Goal: Navigation & Orientation: Find specific page/section

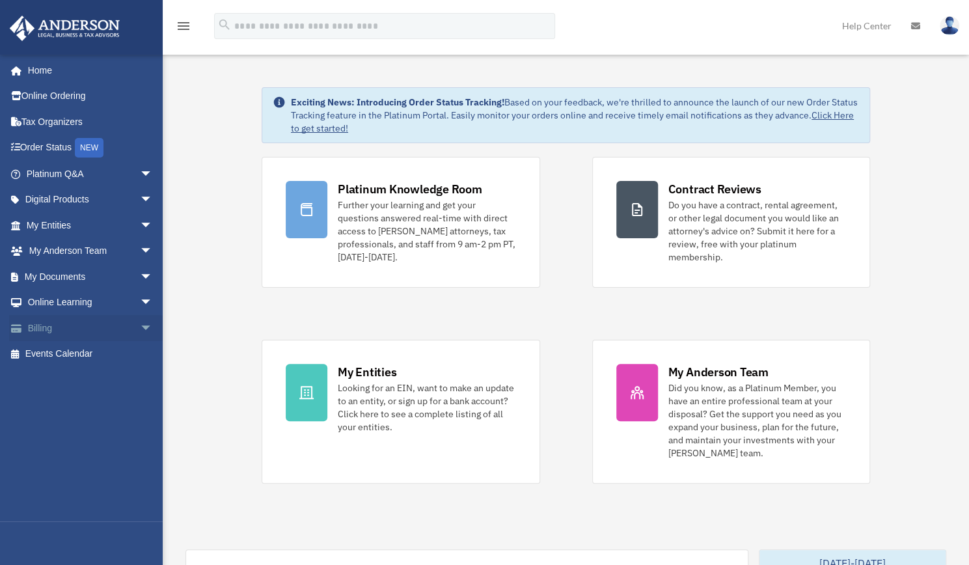
click at [140, 322] on span "arrow_drop_down" at bounding box center [153, 328] width 26 height 27
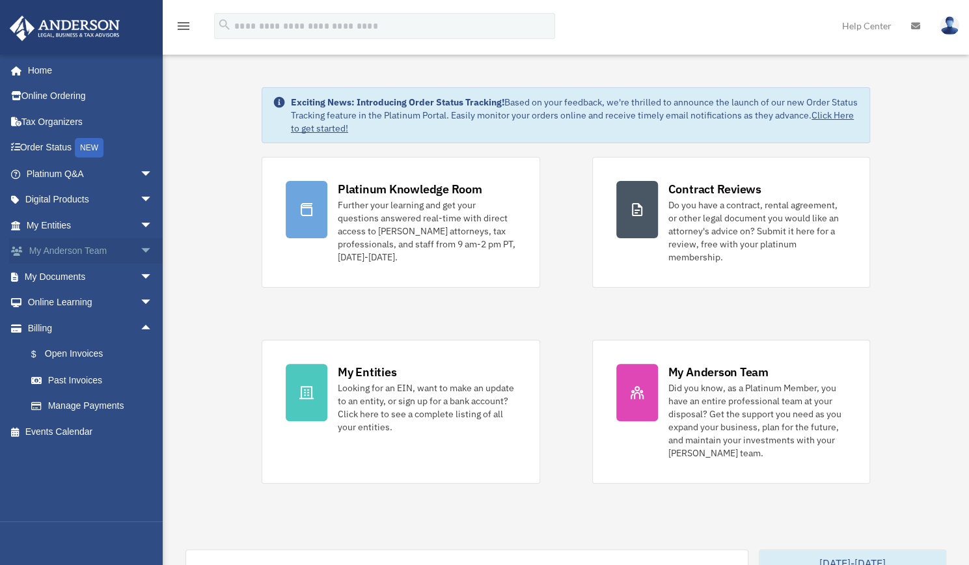
click at [39, 258] on link "My Anderson Team arrow_drop_down" at bounding box center [90, 251] width 163 height 26
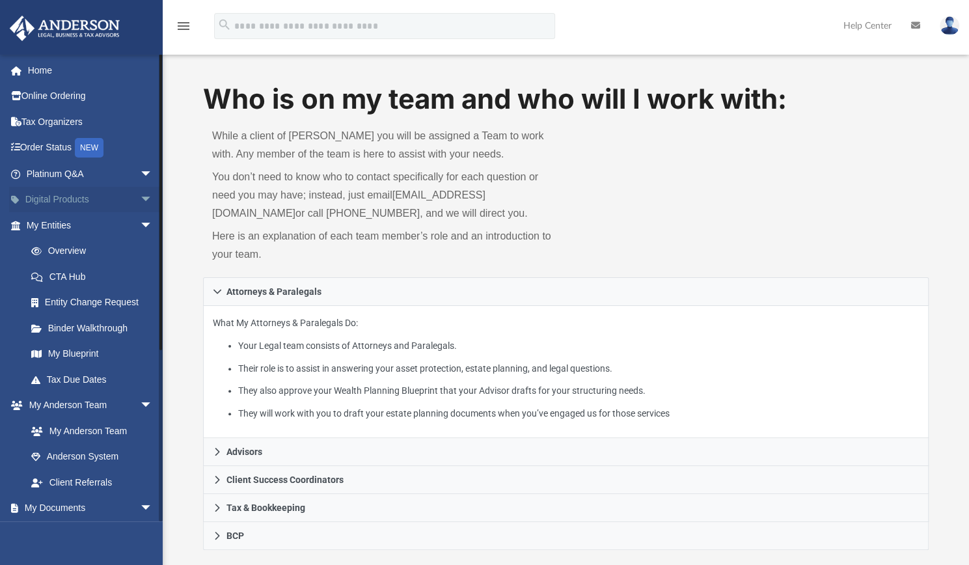
click at [48, 201] on link "Digital Products arrow_drop_down" at bounding box center [90, 200] width 163 height 26
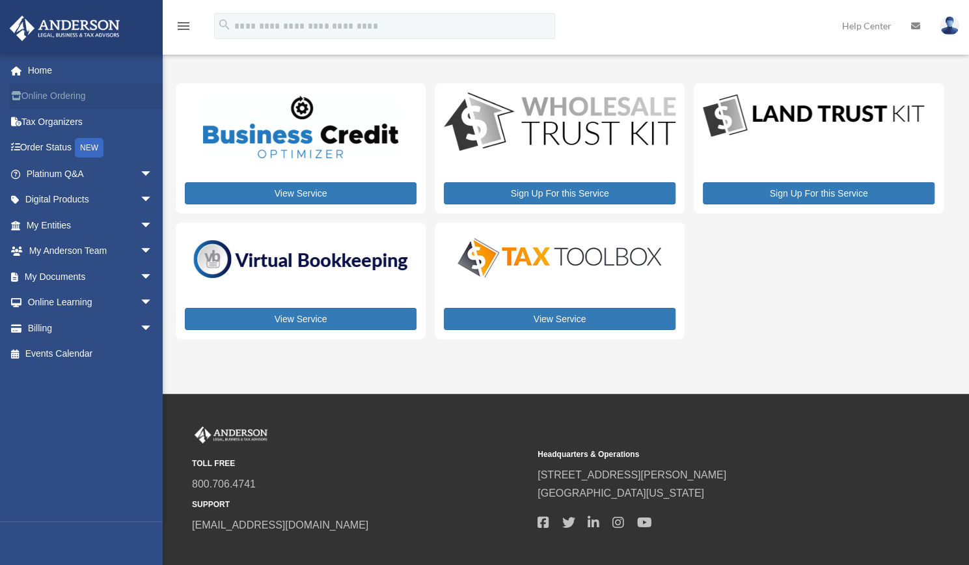
click at [59, 98] on link "Online Ordering" at bounding box center [90, 96] width 163 height 26
